Goal: Transaction & Acquisition: Purchase product/service

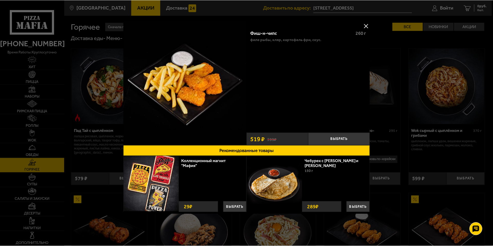
scroll to position [335, 0]
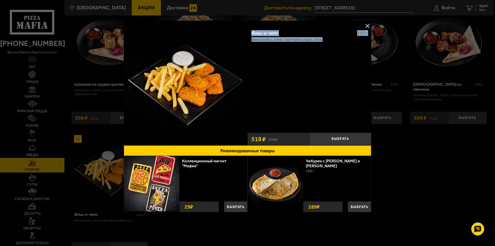
click at [366, 23] on button at bounding box center [367, 26] width 8 height 8
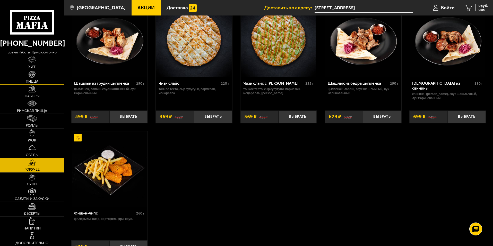
click at [33, 80] on span "Пицца" at bounding box center [32, 82] width 13 height 4
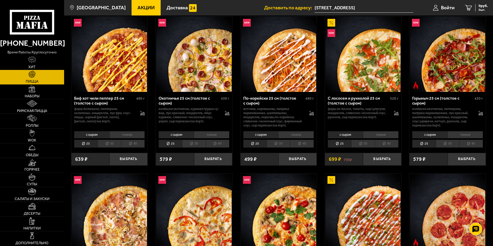
scroll to position [77, 0]
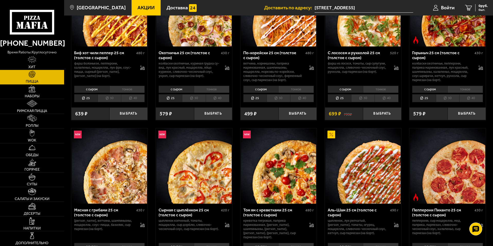
click at [190, 210] on div "Сырная с цыплёнком 25 см (толстое с сыром)" at bounding box center [189, 212] width 61 height 10
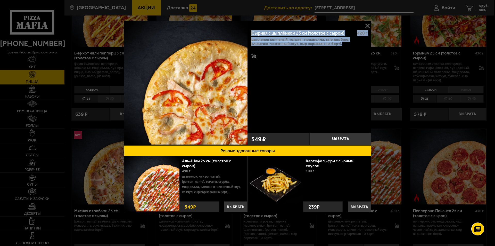
drag, startPoint x: 252, startPoint y: 29, endPoint x: 339, endPoint y: 49, distance: 88.9
click at [339, 49] on div "Сырная с цыплёнком 25 см (толстое с сыром) 420 г цыпленок копченый, томаты, моц…" at bounding box center [309, 78] width 124 height 104
copy div "Сырная с цыплёнком 25 см (толстое с сыром) 420 г цыпленок копченый, томаты, моц…"
click at [367, 27] on button at bounding box center [367, 26] width 8 height 8
